Goal: Transaction & Acquisition: Purchase product/service

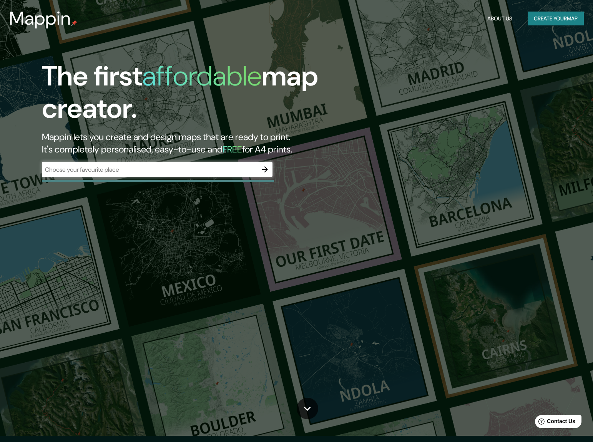
click at [145, 164] on div "​" at bounding box center [157, 169] width 231 height 15
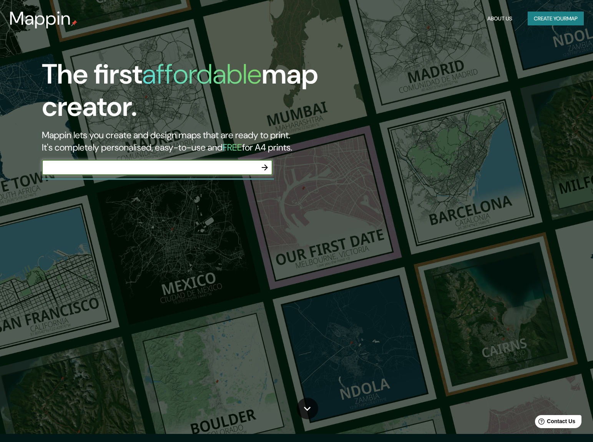
type input "B"
paste input "[GEOGRAPHIC_DATA]"
type input "[GEOGRAPHIC_DATA]"
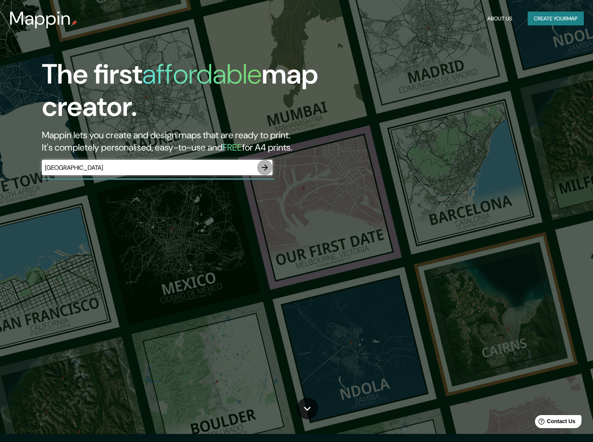
click at [268, 169] on icon "button" at bounding box center [264, 167] width 9 height 9
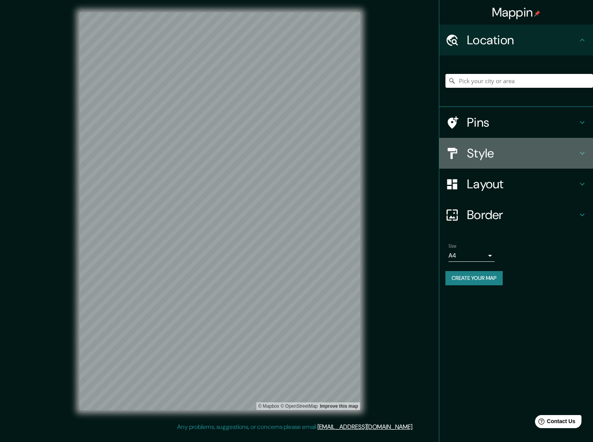
click at [485, 154] on h4 "Style" at bounding box center [522, 152] width 111 height 15
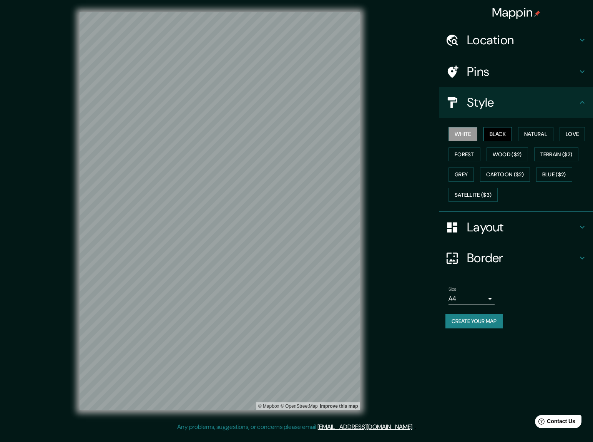
click at [494, 136] on button "Black" at bounding box center [498, 134] width 29 height 14
click at [537, 135] on button "Natural" at bounding box center [535, 134] width 35 height 14
click at [573, 133] on button "Love" at bounding box center [572, 134] width 25 height 14
drag, startPoint x: 470, startPoint y: 153, endPoint x: 491, endPoint y: 153, distance: 21.5
click at [470, 153] on button "Forest" at bounding box center [465, 154] width 32 height 14
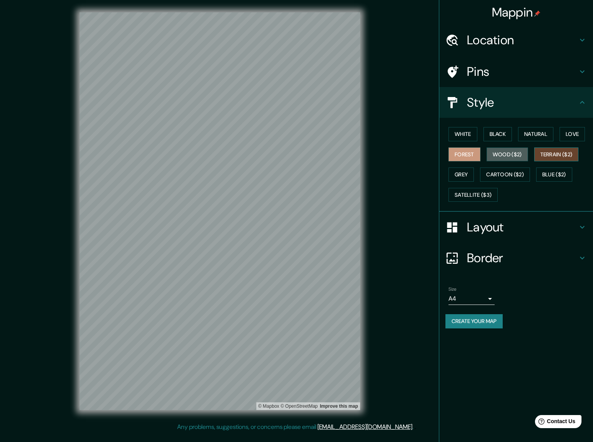
drag, startPoint x: 511, startPoint y: 153, endPoint x: 559, endPoint y: 153, distance: 48.5
click at [511, 153] on button "Wood ($2)" at bounding box center [508, 154] width 42 height 14
click at [561, 153] on button "Terrain ($2)" at bounding box center [557, 154] width 45 height 14
click at [538, 46] on h4 "Location" at bounding box center [522, 39] width 111 height 15
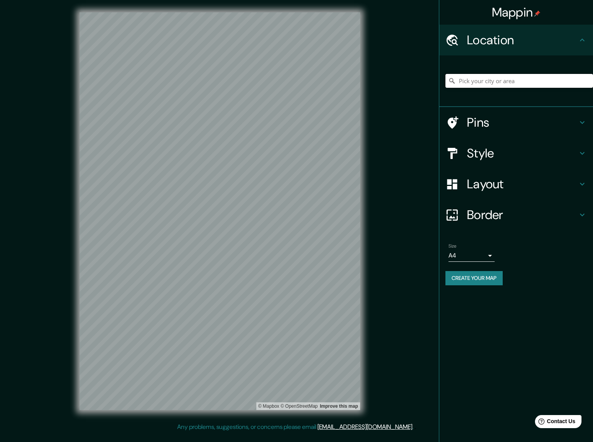
click at [498, 84] on input "Pick your city or area" at bounding box center [520, 81] width 148 height 14
paste input "[GEOGRAPHIC_DATA]"
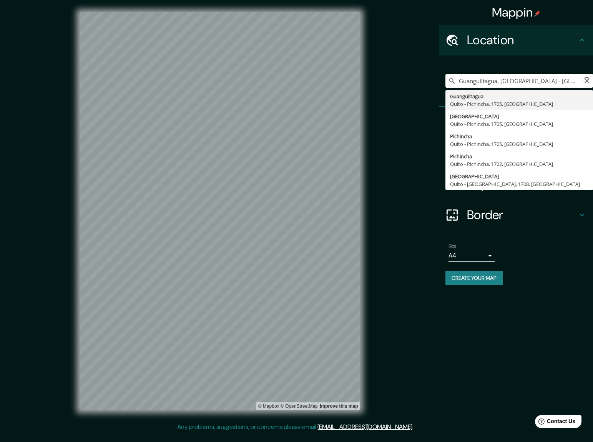
type input "Guanguiltagua, [GEOGRAPHIC_DATA] - [GEOGRAPHIC_DATA], 1705, [GEOGRAPHIC_DATA]"
click at [540, 266] on div "Size A4 single Create your map" at bounding box center [517, 265] width 142 height 51
drag, startPoint x: 488, startPoint y: 66, endPoint x: 543, endPoint y: 57, distance: 55.6
click at [489, 66] on div "Guanguiltagua, [GEOGRAPHIC_DATA] - [GEOGRAPHIC_DATA], 1705, [GEOGRAPHIC_DATA] G…" at bounding box center [520, 81] width 148 height 38
click at [481, 276] on button "Create your map" at bounding box center [474, 278] width 57 height 14
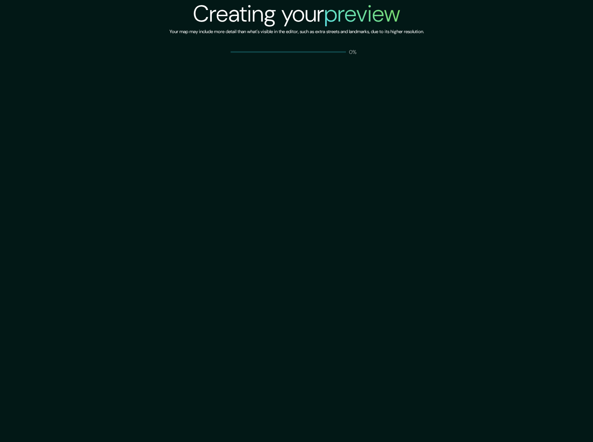
click at [545, 90] on div "Creating your preview Your map may include more detail than what's visible in t…" at bounding box center [296, 221] width 593 height 442
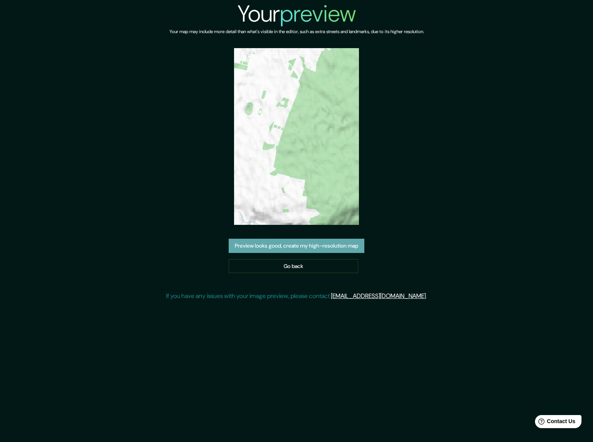
click at [322, 238] on button "Preview looks good, create my high-resolution map" at bounding box center [297, 245] width 136 height 14
